Goal: Task Accomplishment & Management: Manage account settings

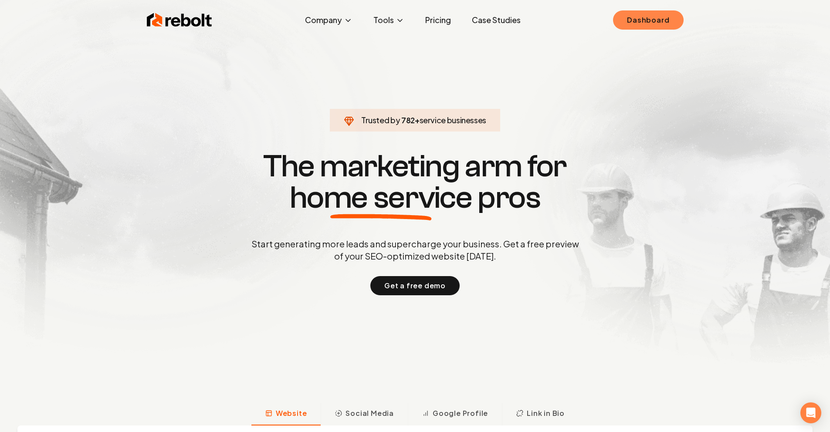
click at [643, 24] on link "Dashboard" at bounding box center [648, 19] width 70 height 19
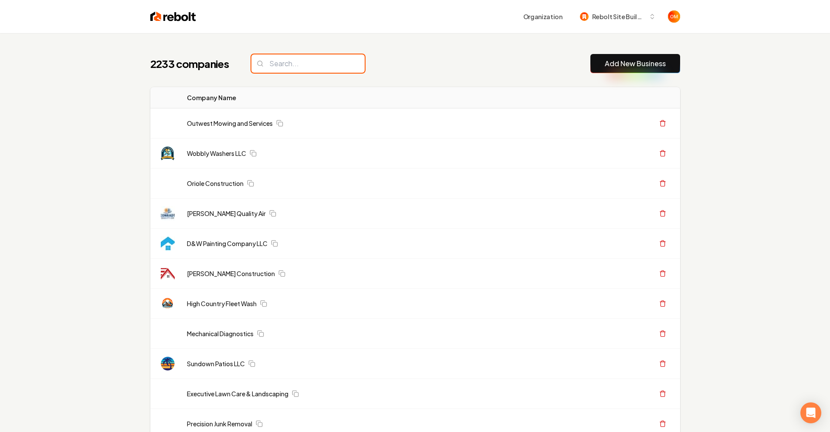
click at [337, 60] on input "search" at bounding box center [307, 63] width 113 height 18
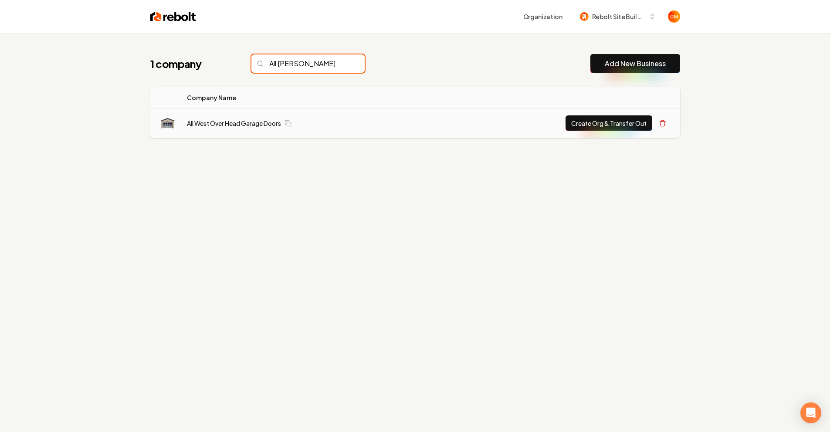
type input "All Wes"
click at [265, 118] on td "All West Over Head Garage Doors" at bounding box center [303, 123] width 247 height 30
click at [252, 126] on link "All West Over Head Garage Doors" at bounding box center [234, 123] width 94 height 9
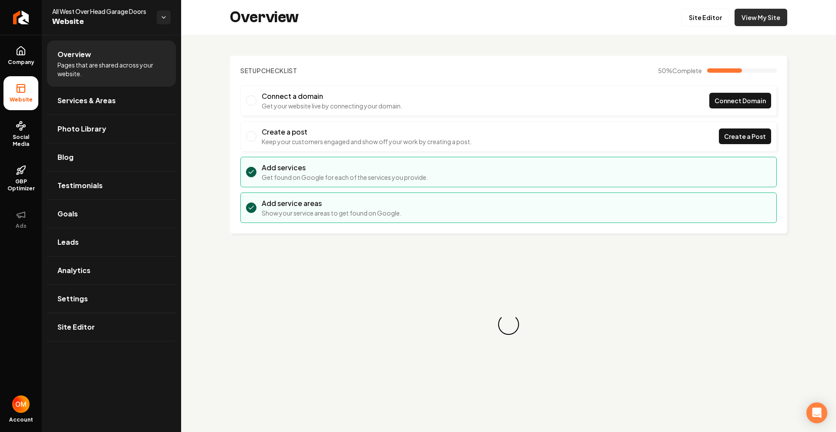
click at [754, 14] on link "View My Site" at bounding box center [761, 17] width 53 height 17
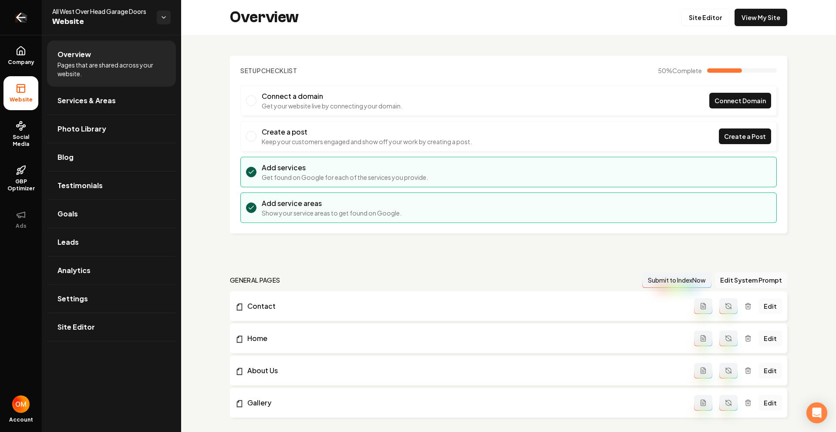
click at [6, 21] on link "Return to dashboard" at bounding box center [21, 17] width 42 height 35
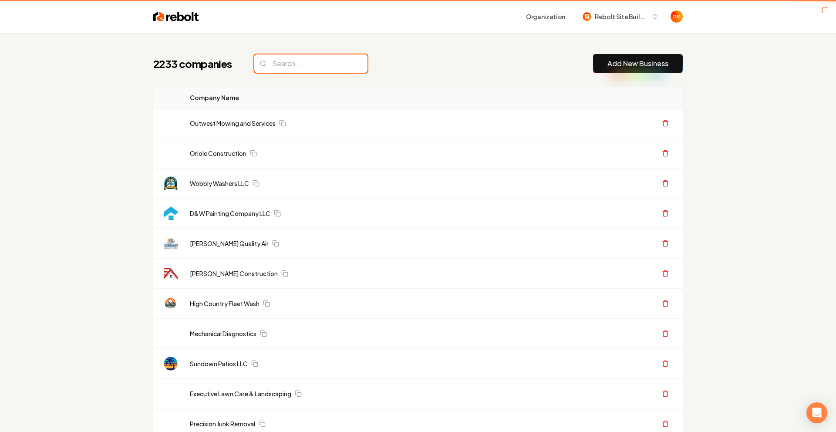
click at [322, 61] on input "search" at bounding box center [310, 63] width 113 height 18
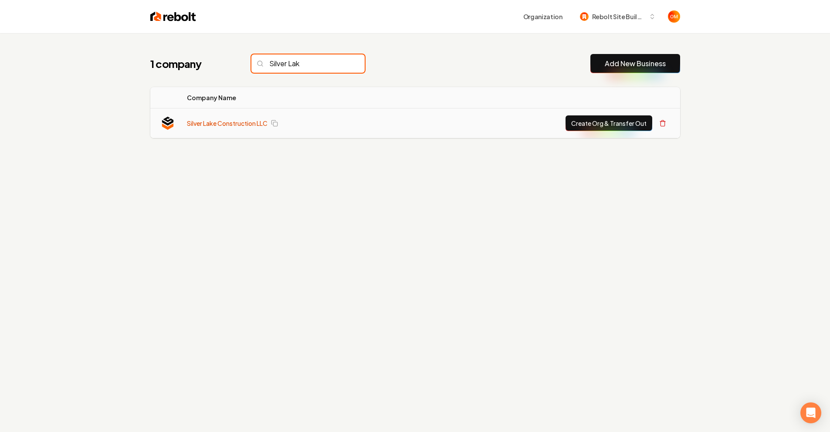
type input "Silver Lak"
click at [235, 124] on link "Silver Lake Construction LLC" at bounding box center [227, 123] width 81 height 9
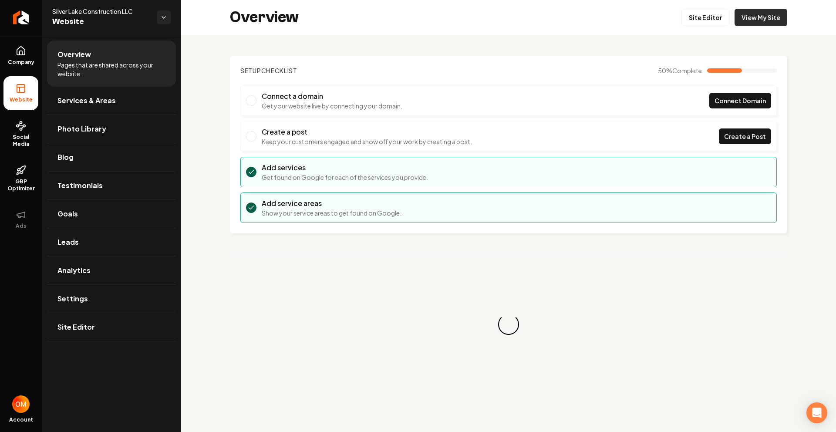
click at [747, 19] on link "View My Site" at bounding box center [761, 17] width 53 height 17
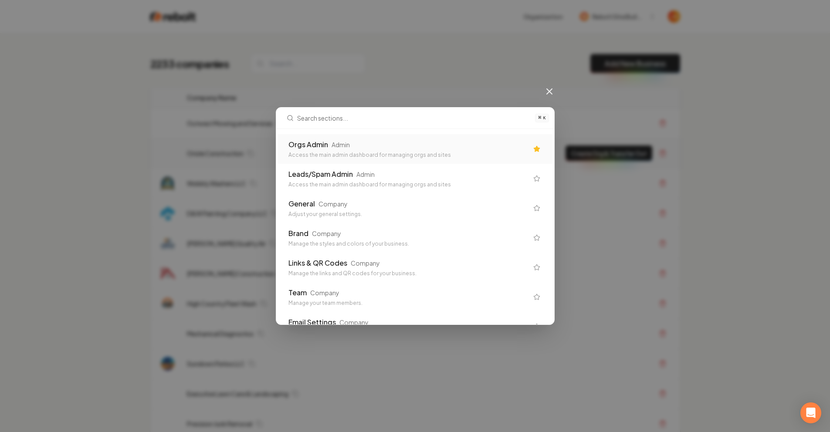
click at [364, 150] on div "Orgs Admin Admin Access the main admin dashboard for managing orgs and sites" at bounding box center [408, 148] width 240 height 19
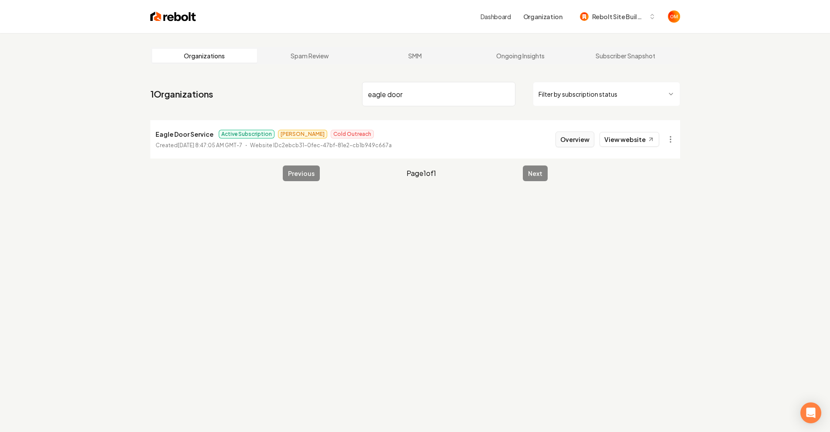
type input "eagle door"
click at [577, 143] on button "Overview" at bounding box center [574, 140] width 39 height 16
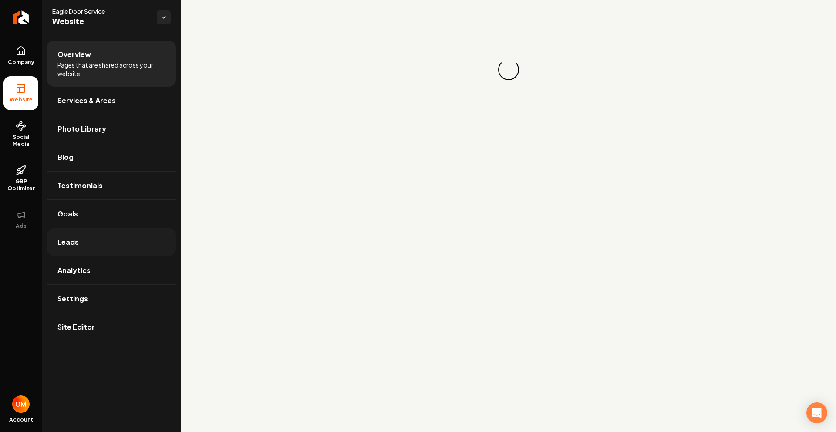
click at [109, 241] on link "Leads" at bounding box center [111, 242] width 129 height 28
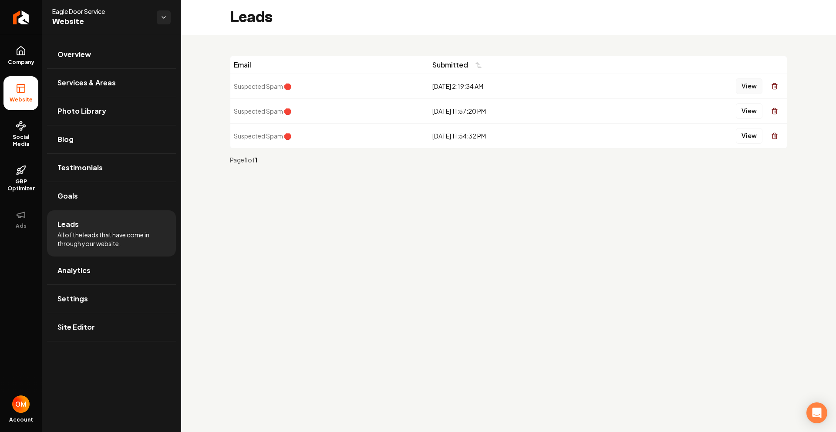
click at [753, 85] on button "View" at bounding box center [749, 86] width 27 height 16
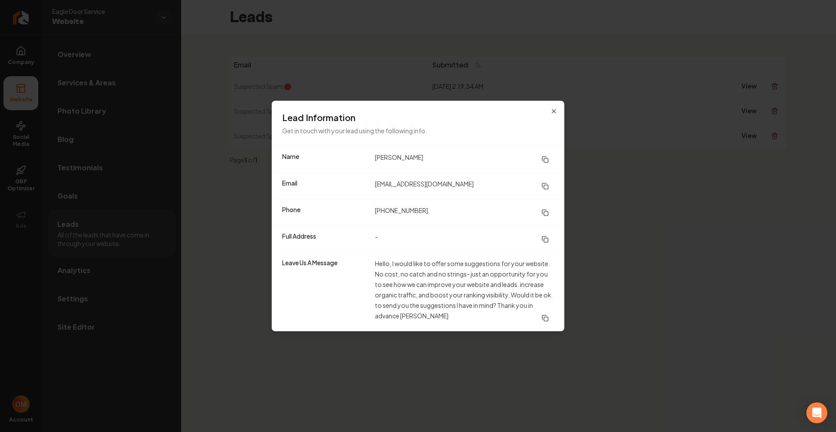
click at [545, 112] on h3 "Lead Information" at bounding box center [418, 118] width 272 height 12
drag, startPoint x: 558, startPoint y: 110, endPoint x: 599, endPoint y: 115, distance: 41.2
click at [558, 110] on div "Lead Information Get in touch with your lead using the following info." at bounding box center [418, 123] width 293 height 45
drag, startPoint x: 403, startPoint y: 315, endPoint x: 460, endPoint y: 315, distance: 57.9
click at [460, 315] on dd "Hello, I would like to offer some suggestions for your website. No cost, no cat…" at bounding box center [464, 292] width 179 height 68
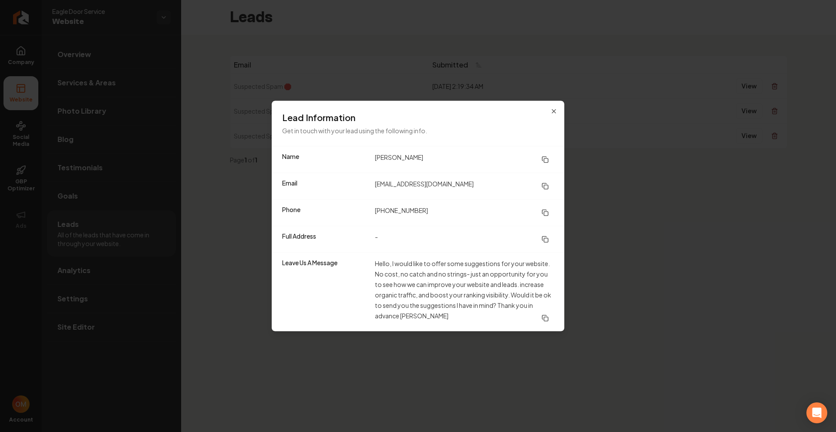
copy dd "[PERSON_NAME]"
